Goal: Transaction & Acquisition: Purchase product/service

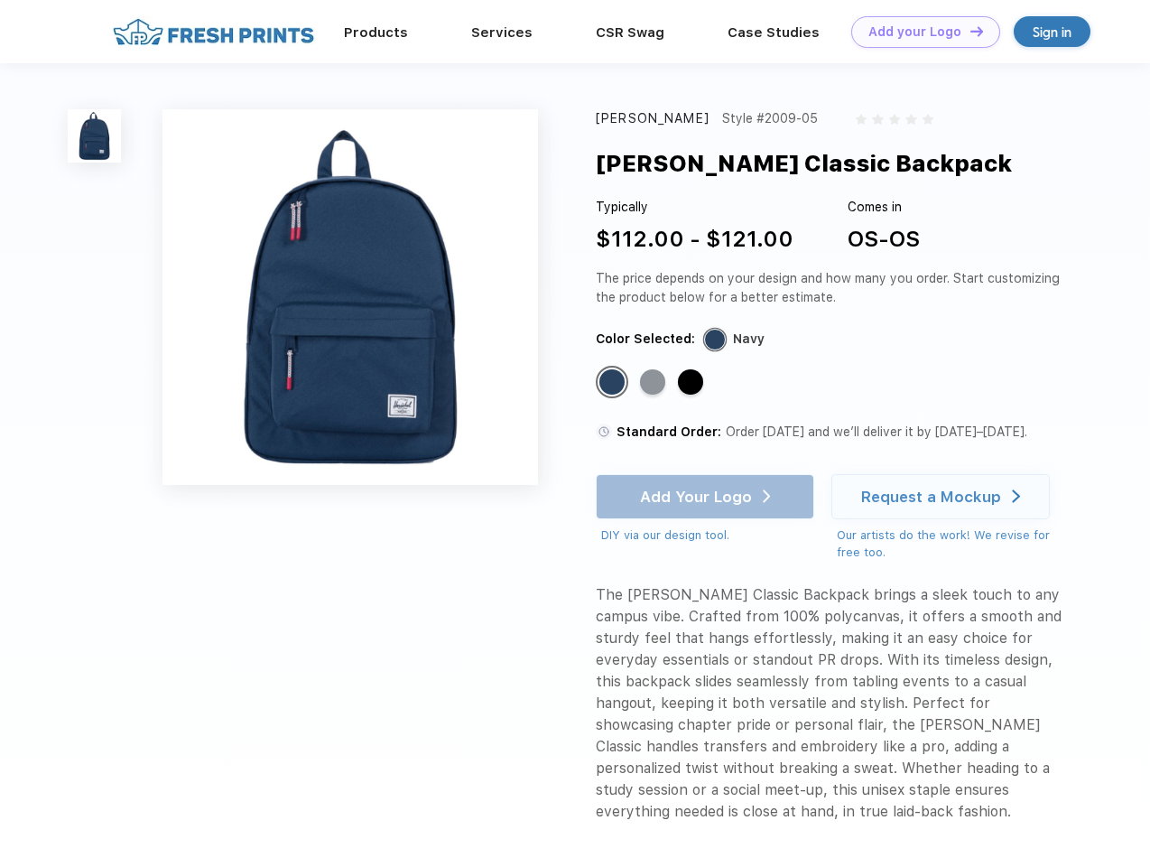
click at [919, 32] on link "Add your Logo Design Tool" at bounding box center [925, 32] width 149 height 32
click at [0, 0] on div "Design Tool" at bounding box center [0, 0] width 0 height 0
click at [969, 31] on link "Add your Logo Design Tool" at bounding box center [925, 32] width 149 height 32
click at [95, 135] on img at bounding box center [94, 135] width 53 height 53
click at [614, 383] on div "Standard Color" at bounding box center [611, 381] width 25 height 25
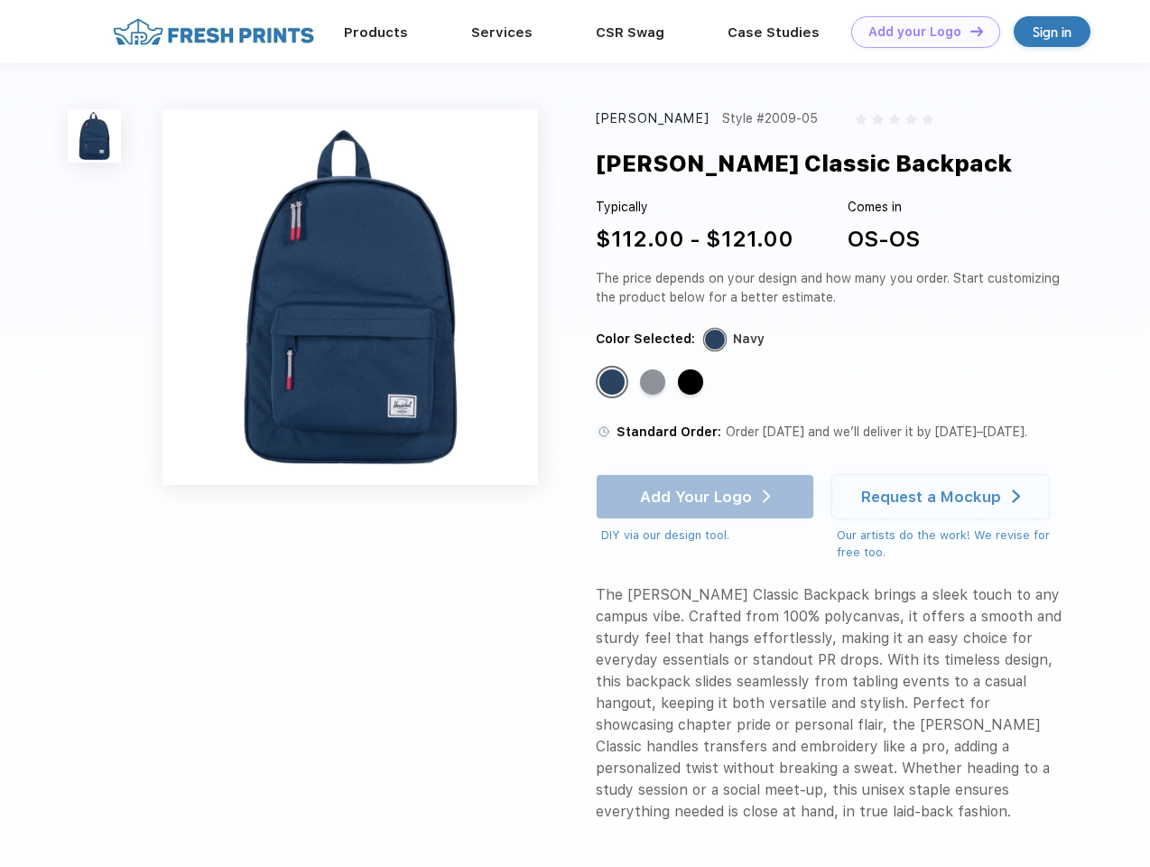
click at [654, 383] on div "Standard Color" at bounding box center [652, 381] width 25 height 25
click at [692, 383] on div "Standard Color" at bounding box center [690, 381] width 25 height 25
click at [707, 496] on div "Add Your Logo DIY via our design tool. Ah shoot! This product isn't up in our d…" at bounding box center [705, 509] width 218 height 70
click at [943, 496] on div "Request a Mockup" at bounding box center [931, 496] width 140 height 18
